Goal: Task Accomplishment & Management: Use online tool/utility

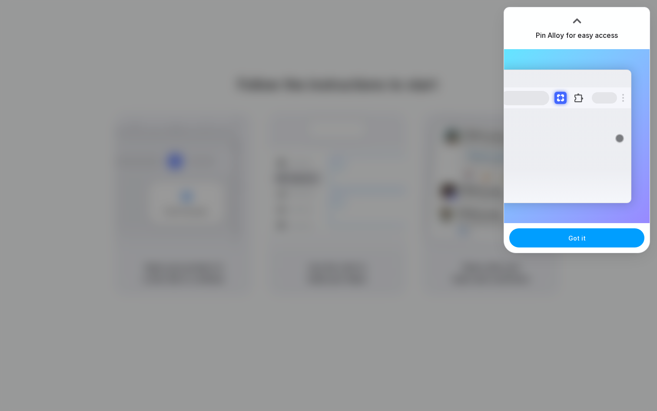
click at [592, 239] on button "Got it" at bounding box center [576, 237] width 135 height 19
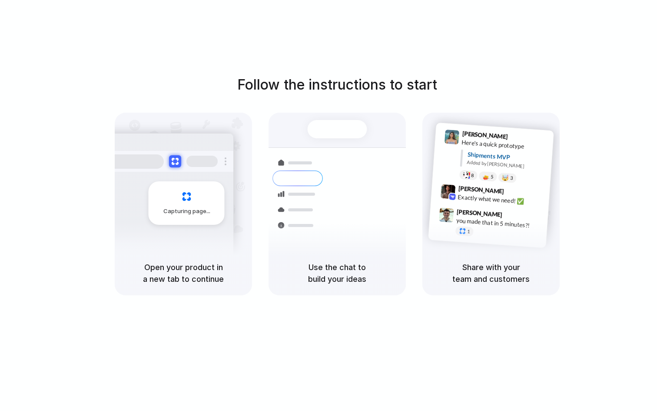
click at [334, 76] on h1 "Follow the instructions to start" at bounding box center [337, 84] width 200 height 21
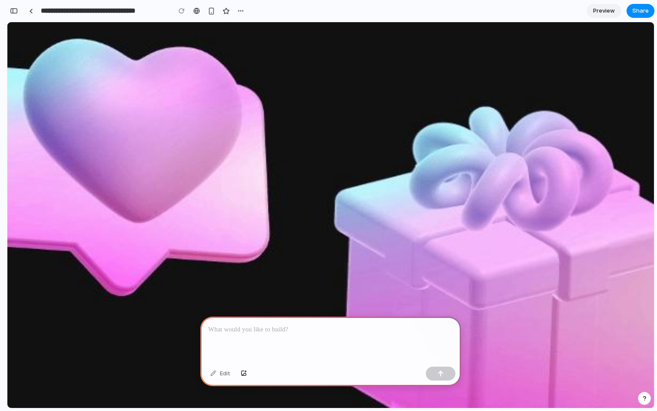
click at [302, 330] on p at bounding box center [330, 329] width 245 height 10
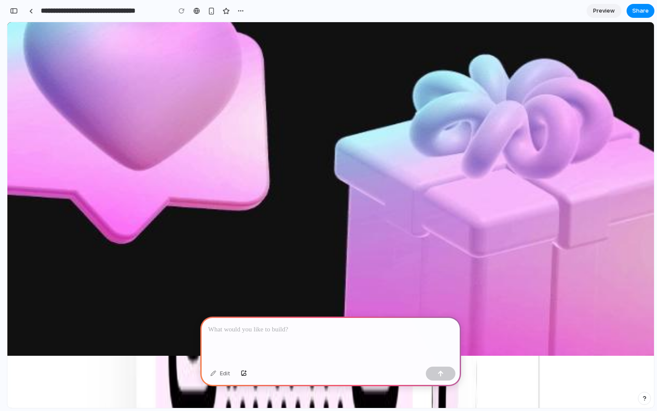
scroll to position [59, 0]
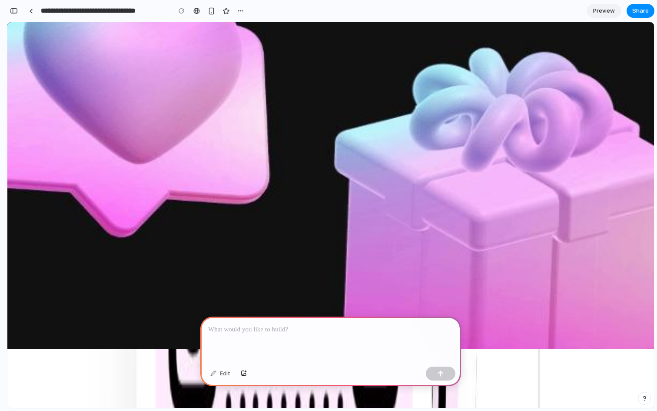
click at [297, 320] on div at bounding box center [330, 339] width 261 height 46
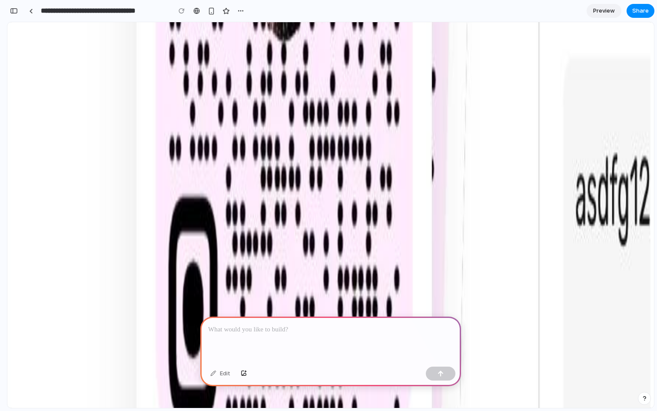
scroll to position [1158, 0]
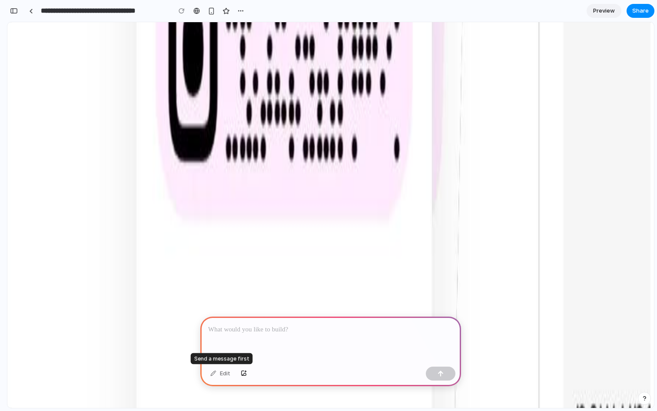
click at [220, 374] on div "Edit" at bounding box center [220, 373] width 29 height 14
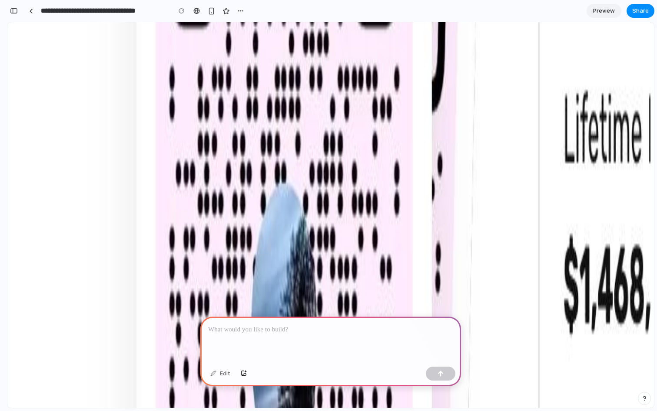
scroll to position [58, 0]
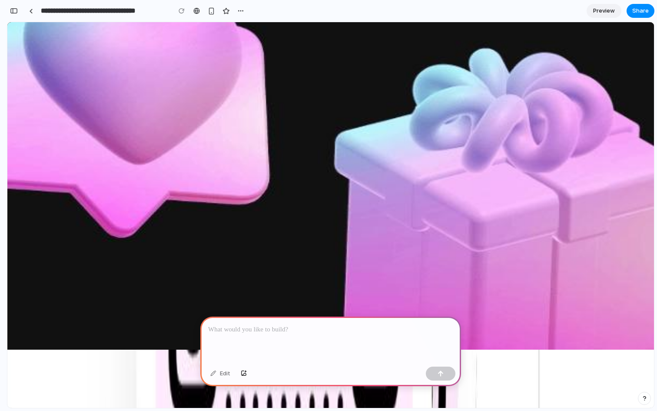
click at [280, 333] on p at bounding box center [330, 329] width 245 height 10
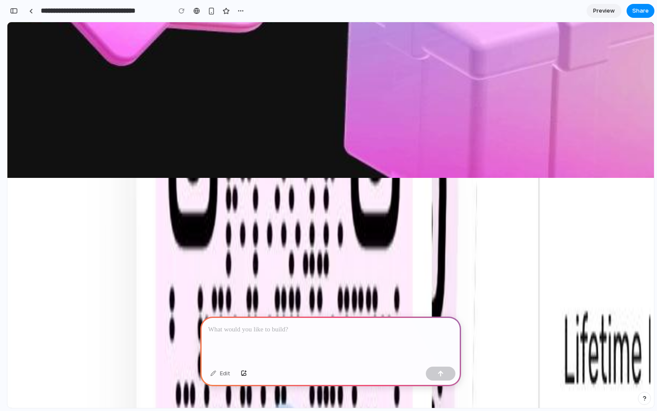
scroll to position [229, 0]
click at [290, 325] on p at bounding box center [330, 329] width 245 height 10
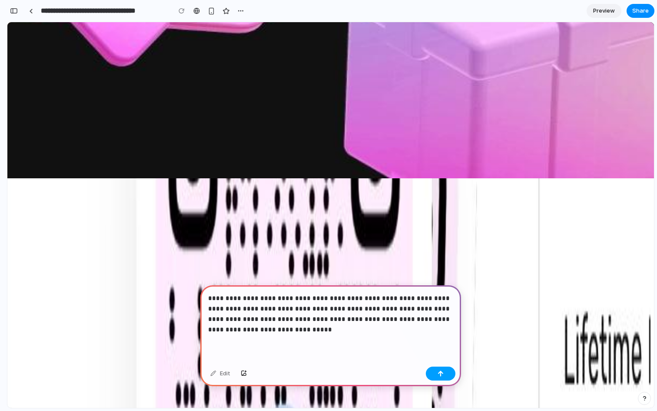
click at [441, 376] on button "button" at bounding box center [441, 373] width 30 height 14
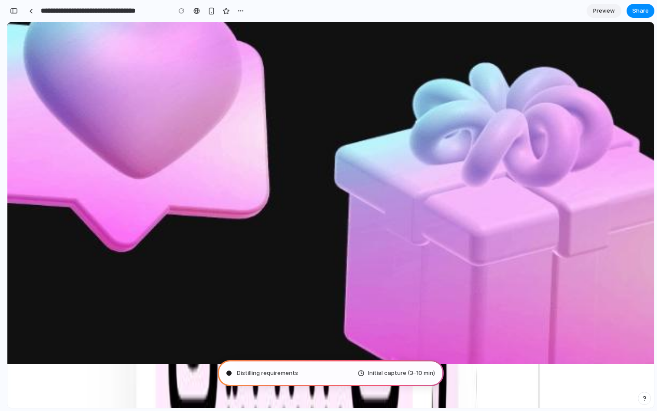
scroll to position [45, 0]
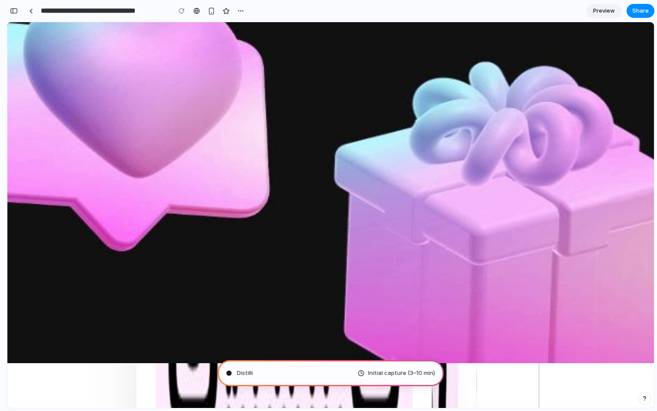
type input "**********"
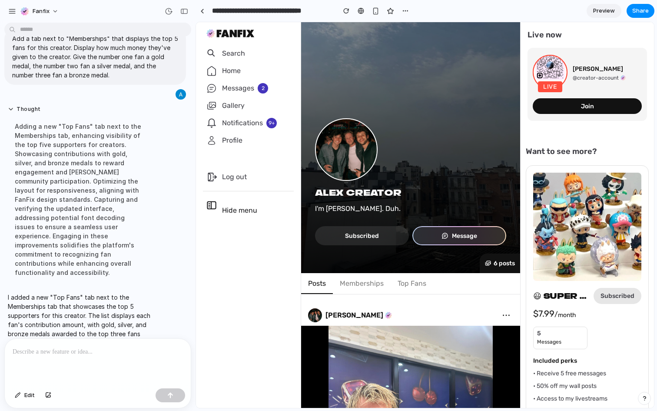
scroll to position [107, 0]
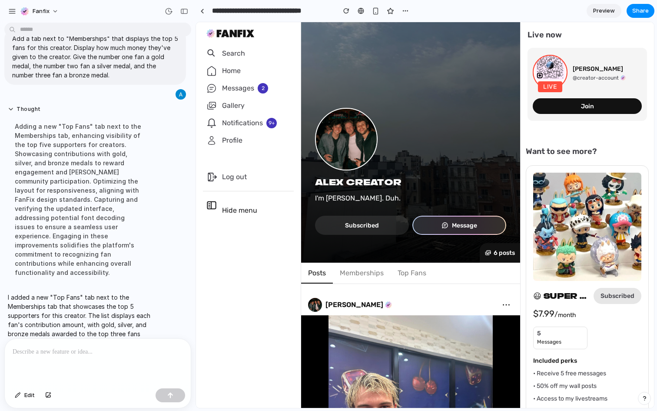
click at [406, 272] on button "Top Fans" at bounding box center [412, 272] width 43 height 21
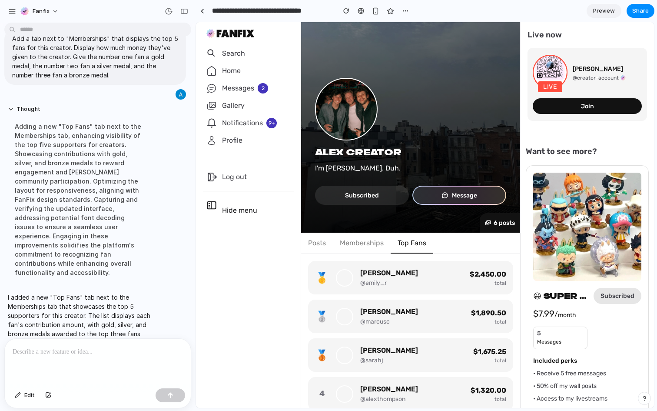
scroll to position [209, 0]
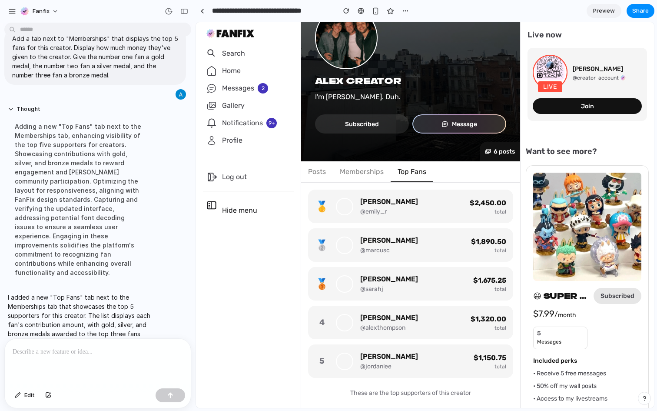
click at [360, 178] on button "Memberships" at bounding box center [362, 171] width 58 height 21
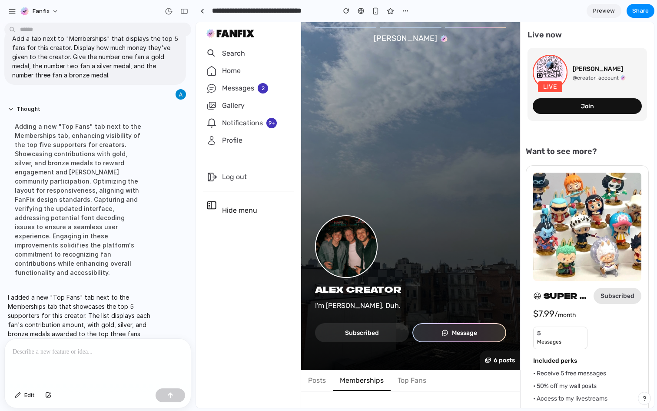
click at [320, 381] on button "Posts" at bounding box center [317, 380] width 32 height 21
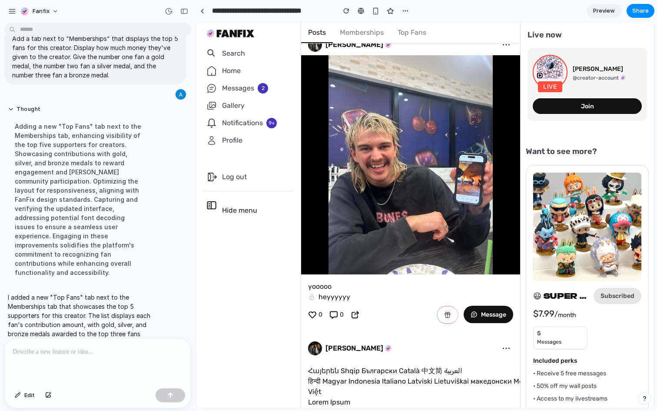
scroll to position [215, 0]
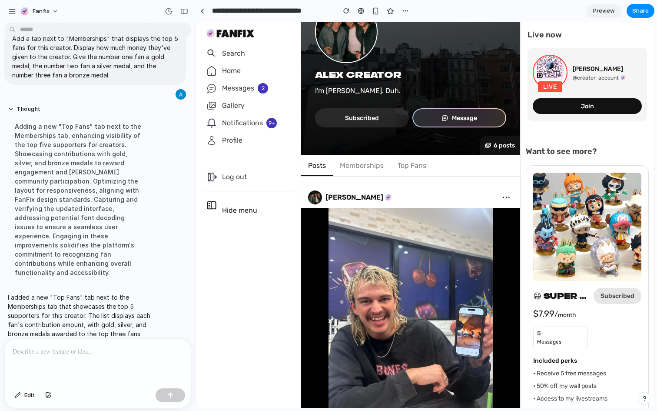
click at [370, 165] on button "Memberships" at bounding box center [362, 165] width 58 height 21
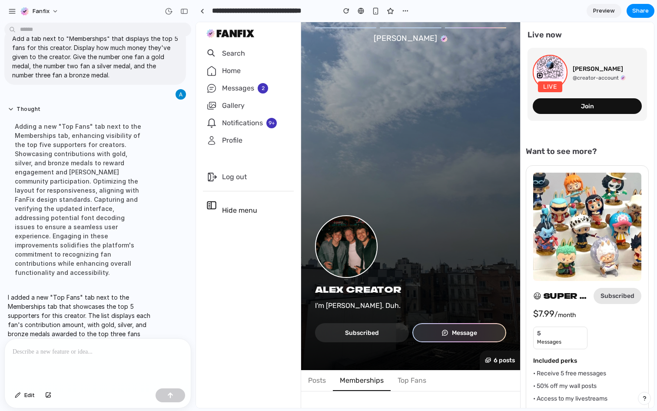
click at [415, 398] on main "Search Live now Live john Smith @creator-account Join START DISCOVERING THE BES…" at bounding box center [410, 214] width 219 height 385
click at [410, 382] on button "Top Fans" at bounding box center [412, 380] width 43 height 21
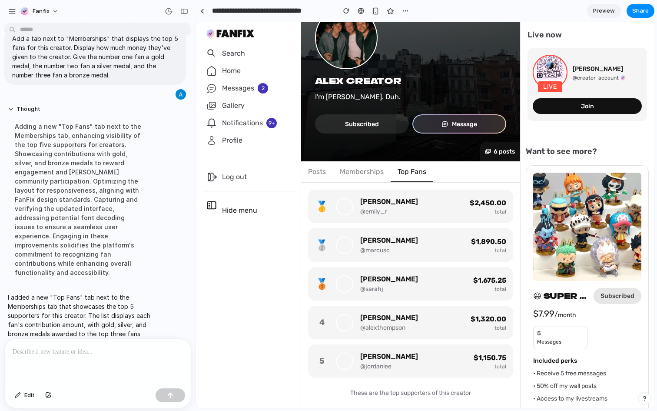
click at [101, 292] on p "I added a new "Top Fans" tab next to the Memberships tab that showcases the top…" at bounding box center [80, 319] width 145 height 55
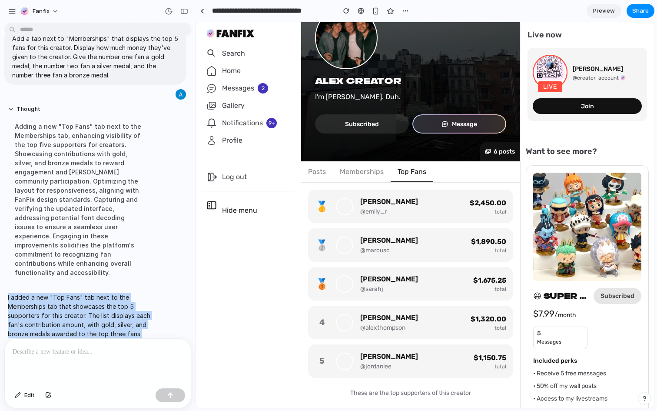
click at [101, 292] on p "I added a new "Top Fans" tab next to the Memberships tab that showcases the top…" at bounding box center [80, 319] width 145 height 55
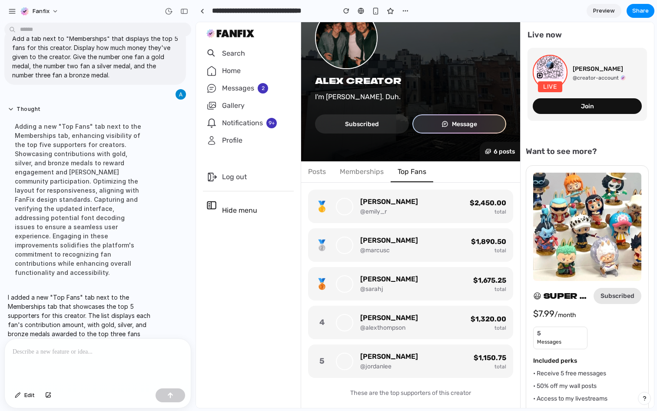
scroll to position [206, 0]
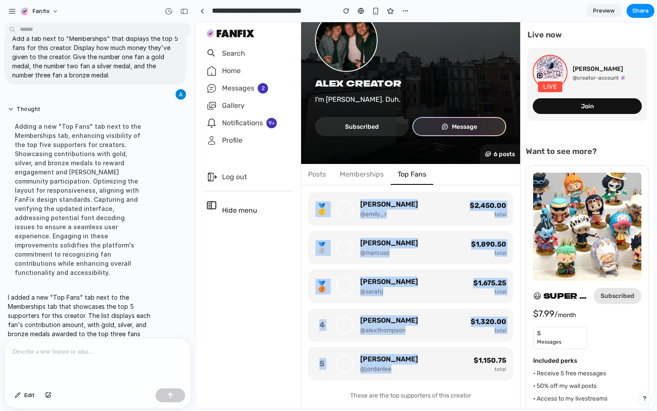
drag, startPoint x: 394, startPoint y: 372, endPoint x: 313, endPoint y: 192, distance: 197.1
click at [313, 192] on div "🥇 Emily Rodriguez @emily_r $ 2,450.00 total 🥈 Marcus Chen @marcusc $ 1,890.50 t…" at bounding box center [410, 286] width 205 height 188
click at [366, 227] on div "🥇 Emily Rodriguez @emily_r $ 2,450.00 total 🥈 Marcus Chen @marcusc $ 1,890.50 t…" at bounding box center [410, 286] width 205 height 188
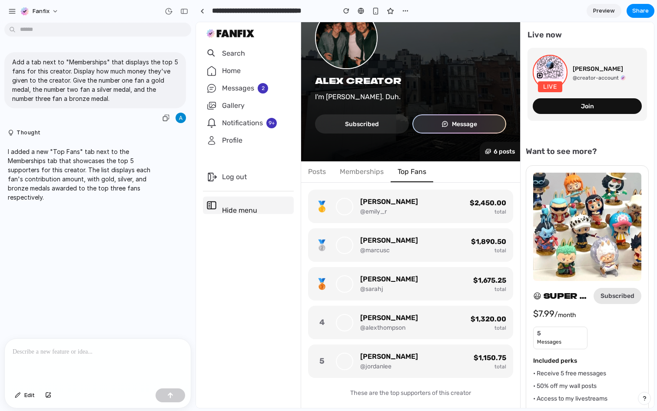
scroll to position [0, 0]
click at [374, 7] on button "button" at bounding box center [375, 10] width 13 height 13
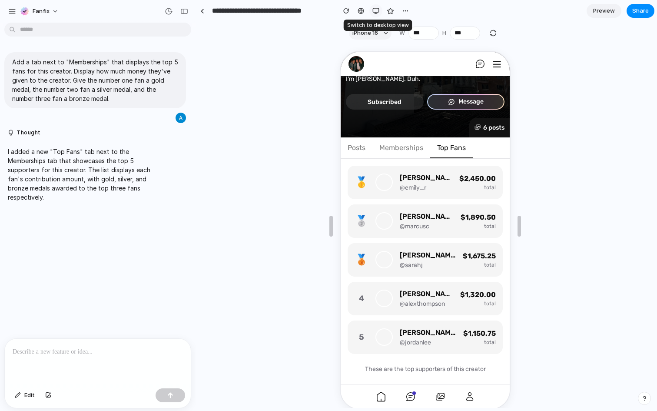
scroll to position [200, 0]
click at [359, 143] on button "Posts" at bounding box center [355, 146] width 32 height 21
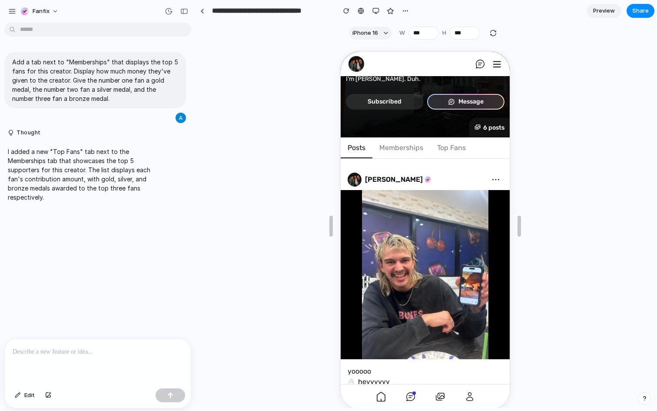
click at [392, 148] on button "Memberships" at bounding box center [400, 146] width 58 height 21
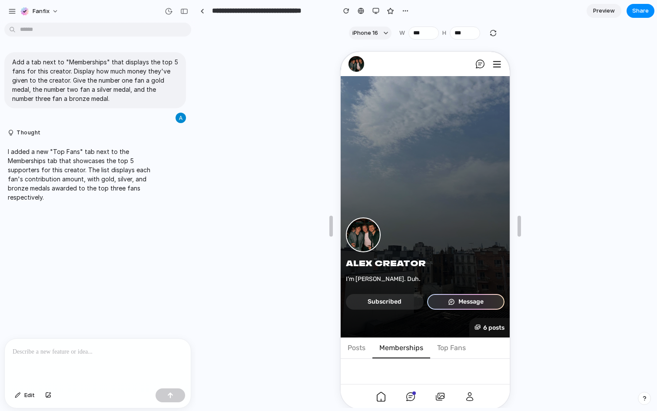
scroll to position [16, 0]
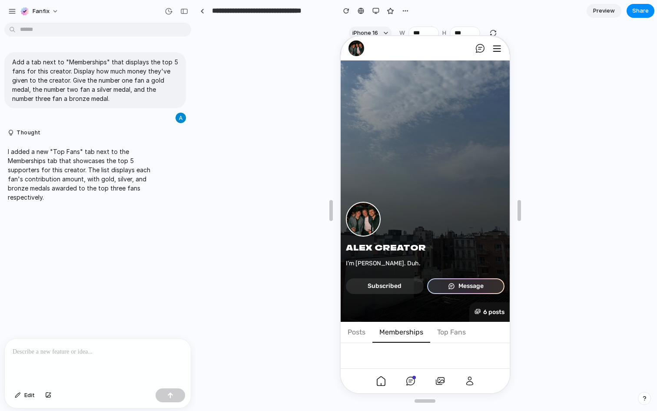
click at [443, 329] on button "Top Fans" at bounding box center [450, 331] width 43 height 21
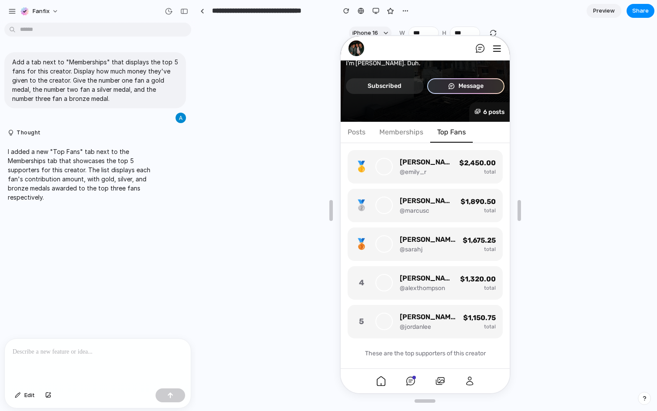
click at [353, 136] on button "Posts" at bounding box center [355, 131] width 32 height 21
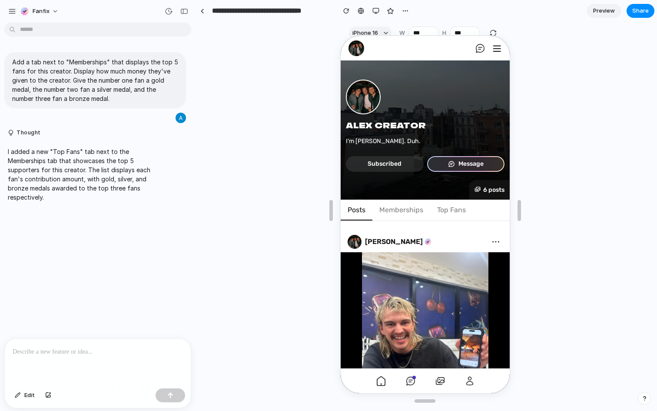
scroll to position [116, 0]
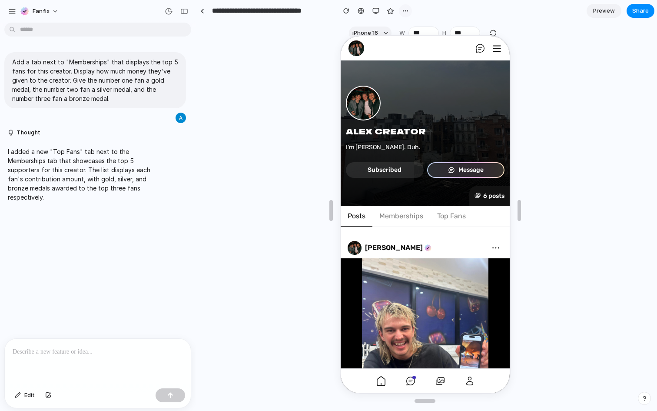
click at [404, 12] on div "button" at bounding box center [405, 10] width 7 height 7
click at [443, 217] on button "Top Fans" at bounding box center [450, 215] width 43 height 21
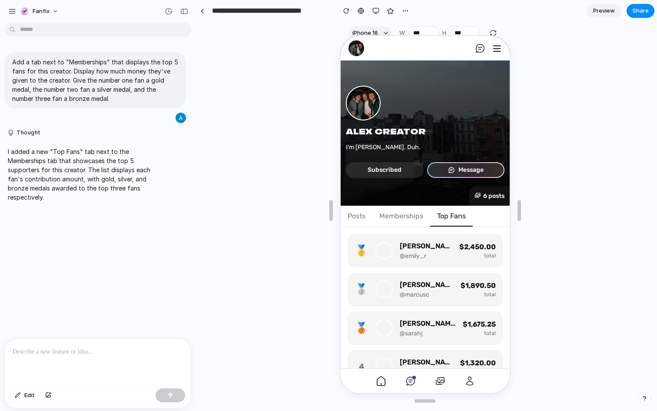
scroll to position [200, 0]
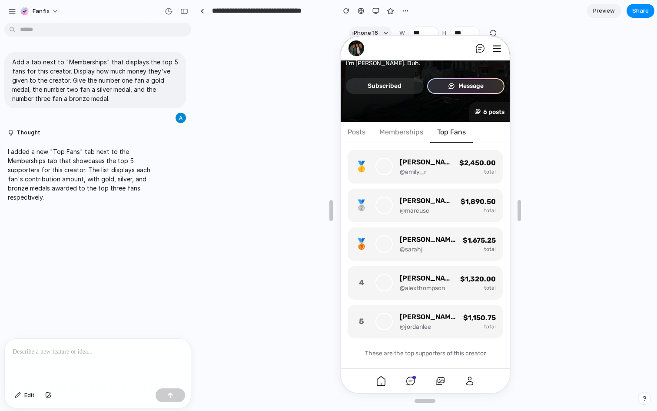
click at [404, 204] on div "Marcus Chen" at bounding box center [426, 200] width 54 height 10
click at [483, 322] on div "total" at bounding box center [478, 325] width 33 height 7
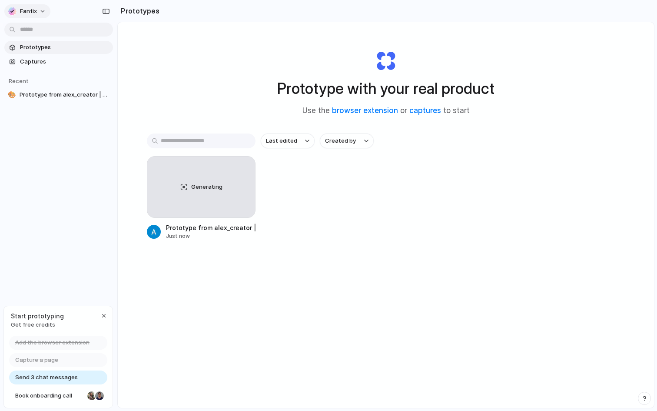
click at [38, 15] on button "Fanfix" at bounding box center [27, 11] width 46 height 14
click at [38, 15] on div "Settings Invite members Change theme Sign out" at bounding box center [328, 205] width 657 height 411
